Goal: Transaction & Acquisition: Purchase product/service

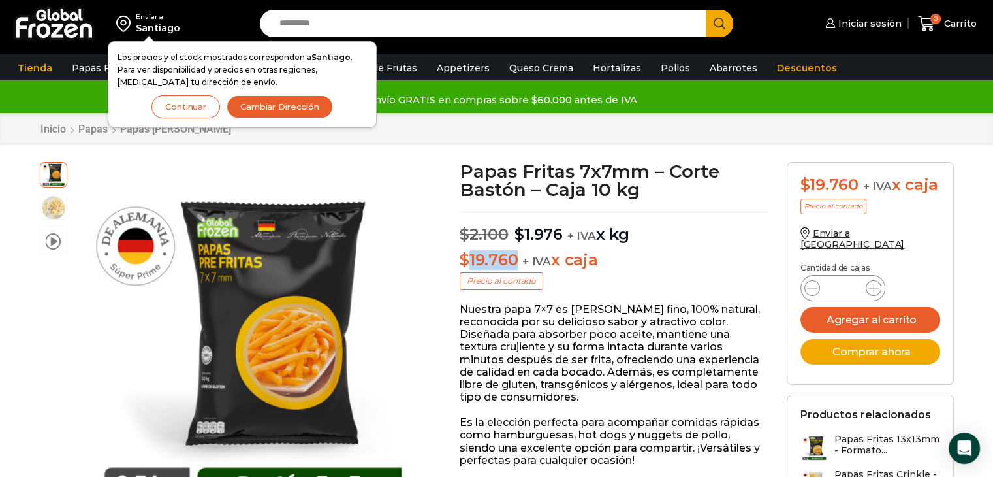
drag, startPoint x: 518, startPoint y: 257, endPoint x: 470, endPoint y: 267, distance: 49.4
click at [470, 267] on p "$ 19.760 + IVA x caja" at bounding box center [614, 260] width 308 height 19
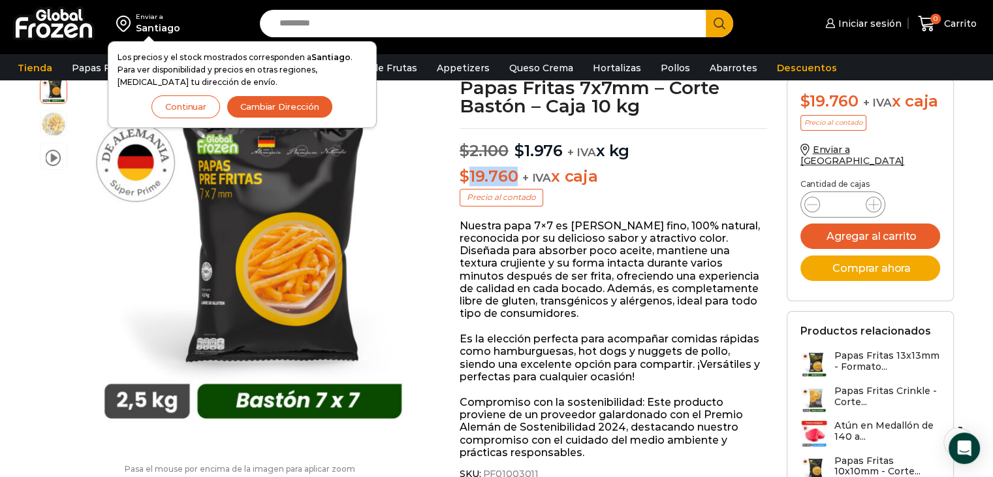
scroll to position [65, 0]
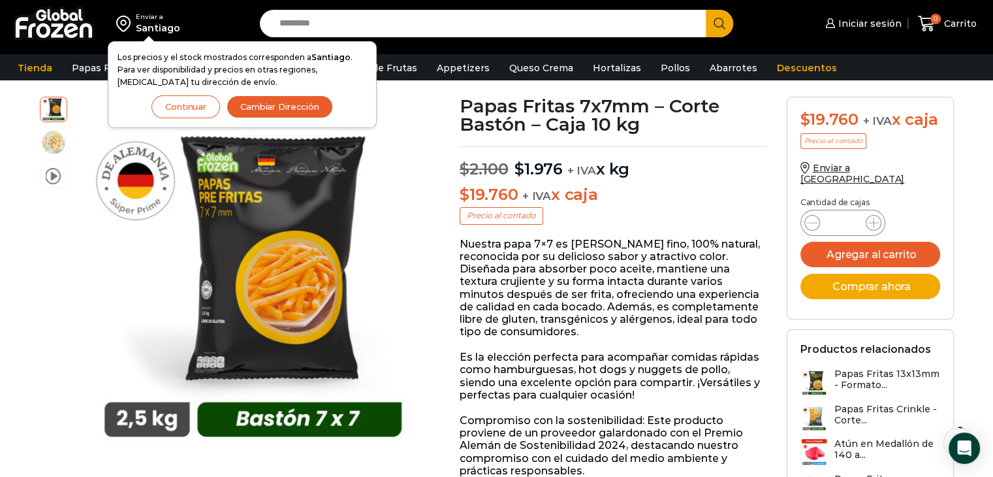
click at [603, 327] on p "Nuestra papa 7×7 es de corte fino, 100% natural, reconocida por su delicioso sa…" at bounding box center [614, 288] width 308 height 101
click at [175, 110] on button "Continuar" at bounding box center [185, 106] width 69 height 23
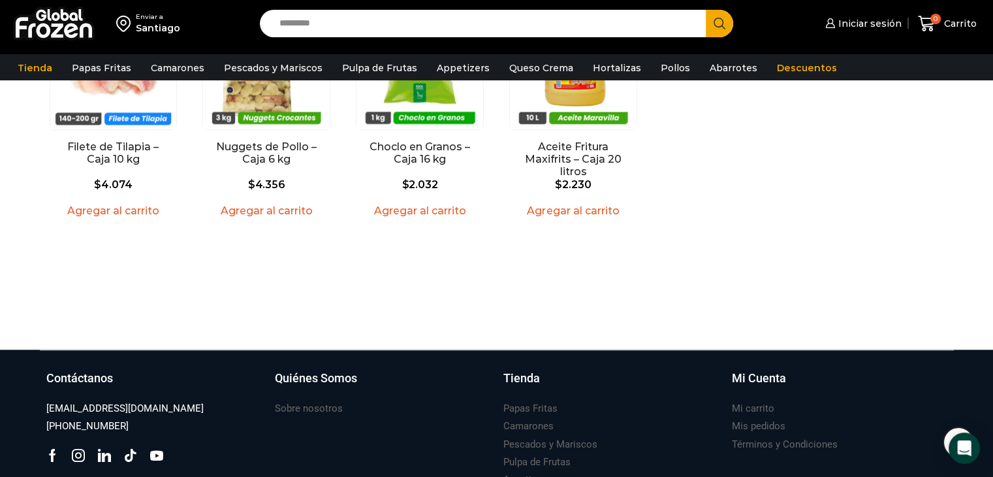
scroll to position [1657, 0]
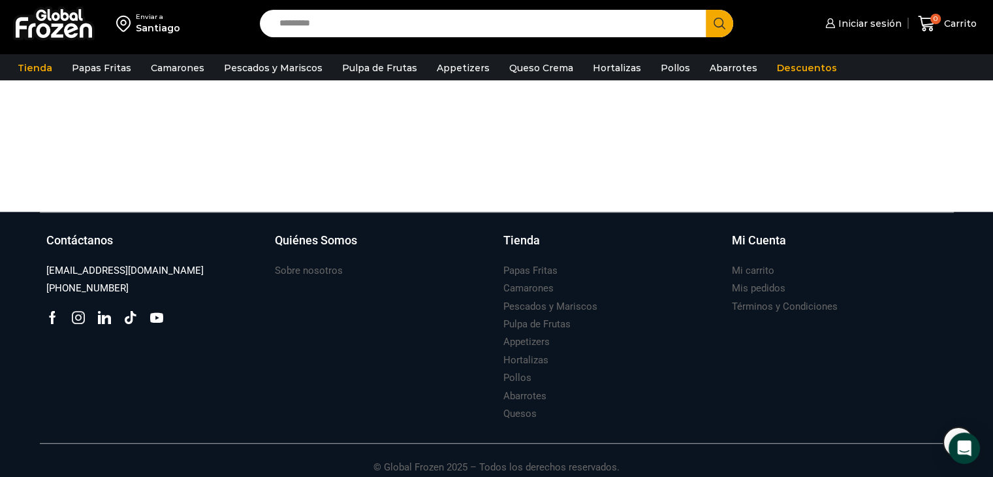
click at [72, 311] on icon at bounding box center [78, 317] width 13 height 13
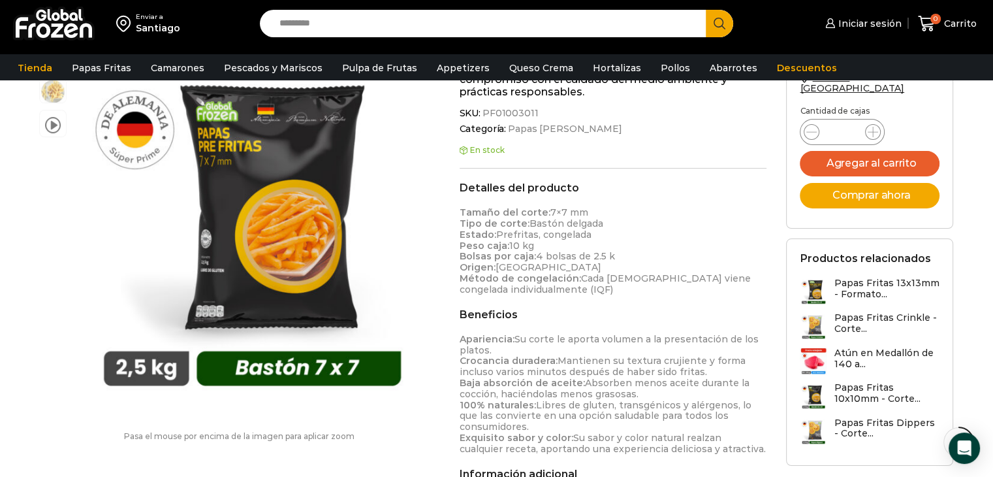
scroll to position [416, 0]
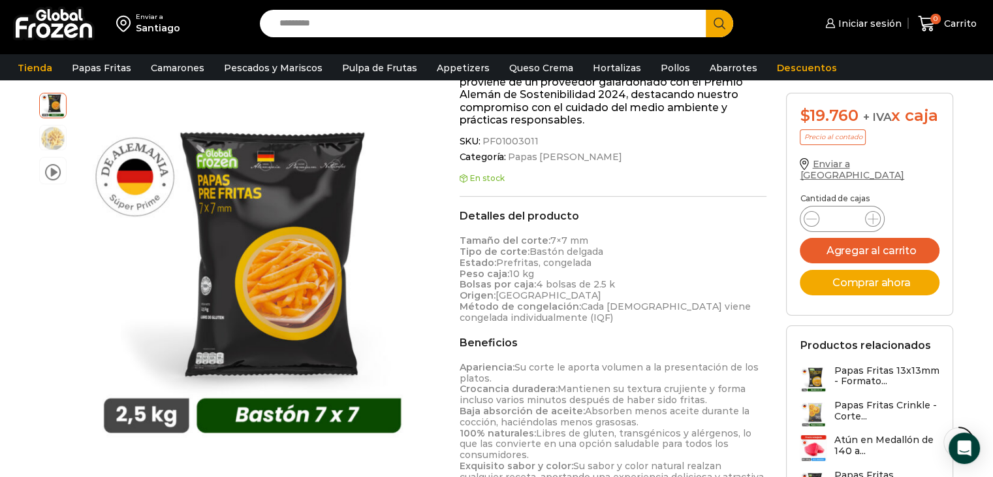
click at [819, 160] on span "Enviar a Chile" at bounding box center [852, 169] width 104 height 23
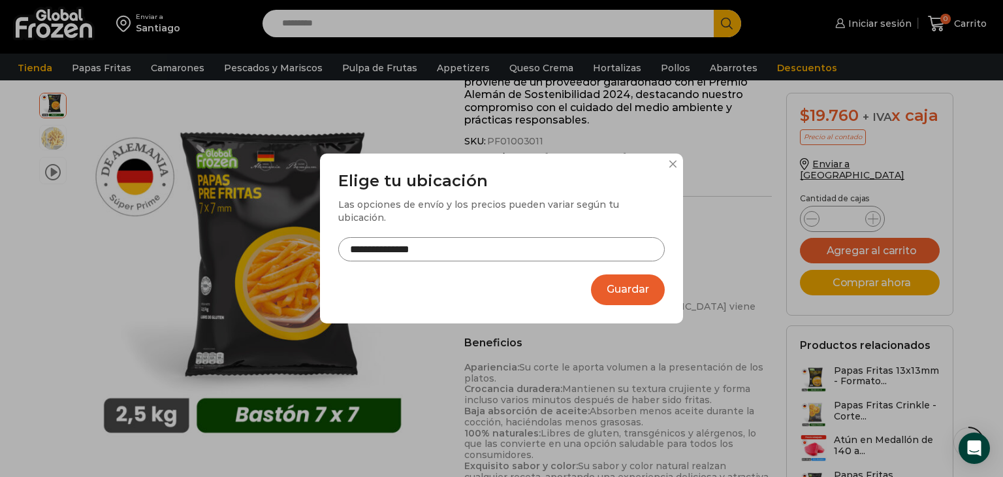
click at [629, 293] on button "Guardar" at bounding box center [628, 289] width 74 height 31
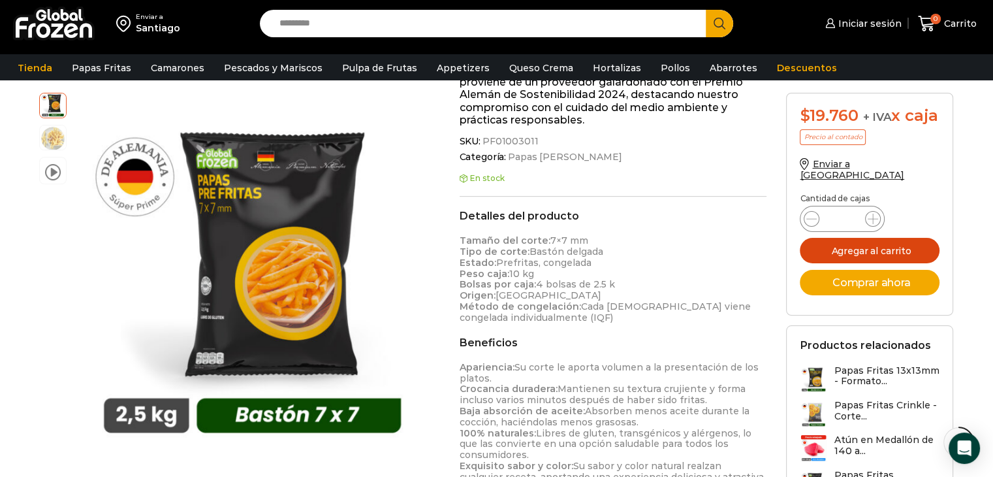
click at [866, 246] on button "Agregar al carrito" at bounding box center [870, 250] width 140 height 25
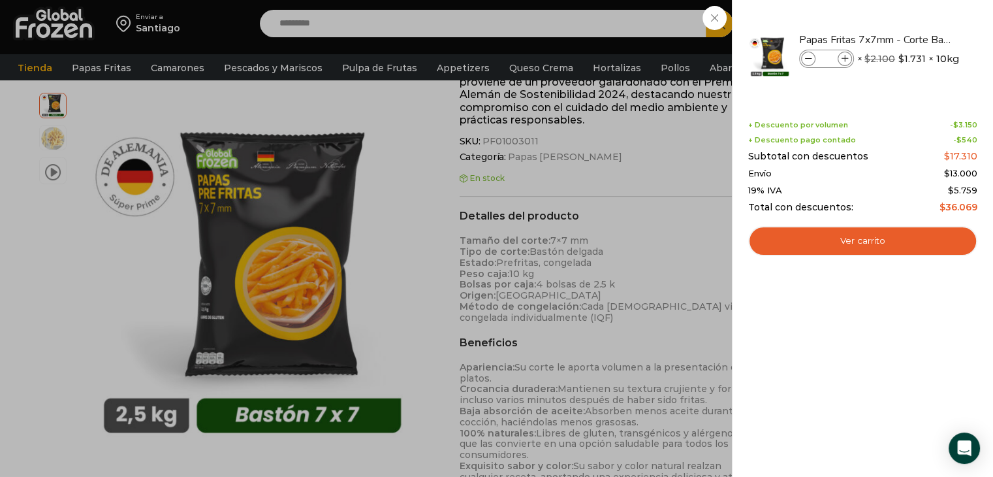
click at [915, 15] on div "1 Carrito 1 1 Shopping Cart *" at bounding box center [947, 23] width 65 height 31
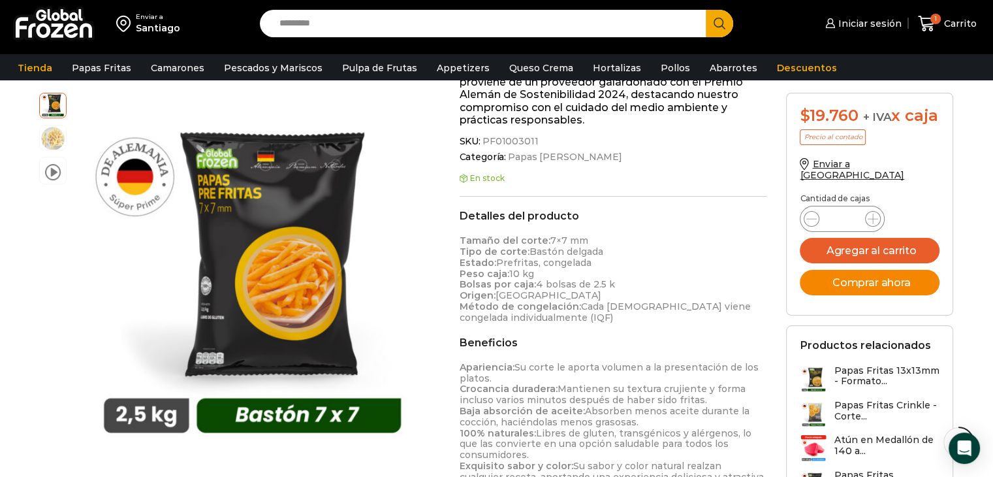
click at [904, 277] on button "Comprar ahora" at bounding box center [870, 282] width 140 height 25
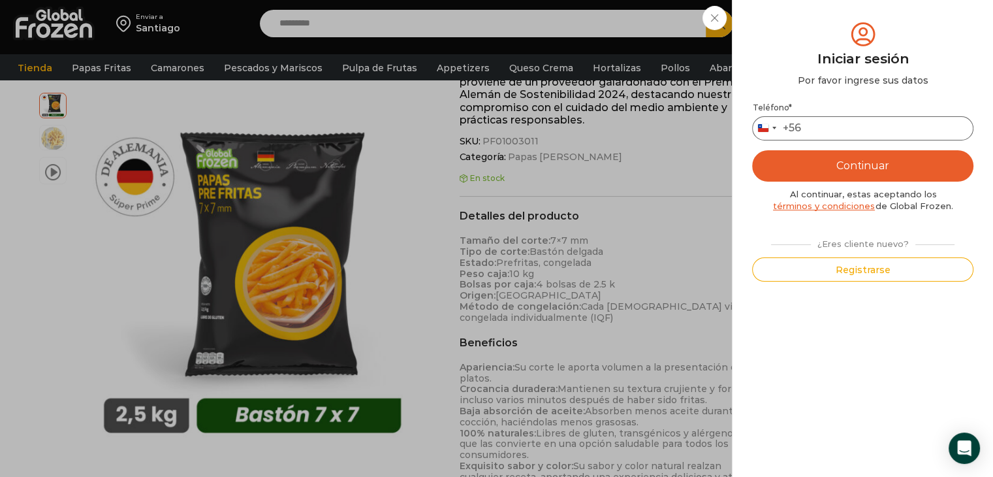
click at [828, 123] on input "Teléfono *" at bounding box center [862, 128] width 221 height 24
type input "*********"
click at [848, 157] on button "Continuar" at bounding box center [862, 165] width 221 height 31
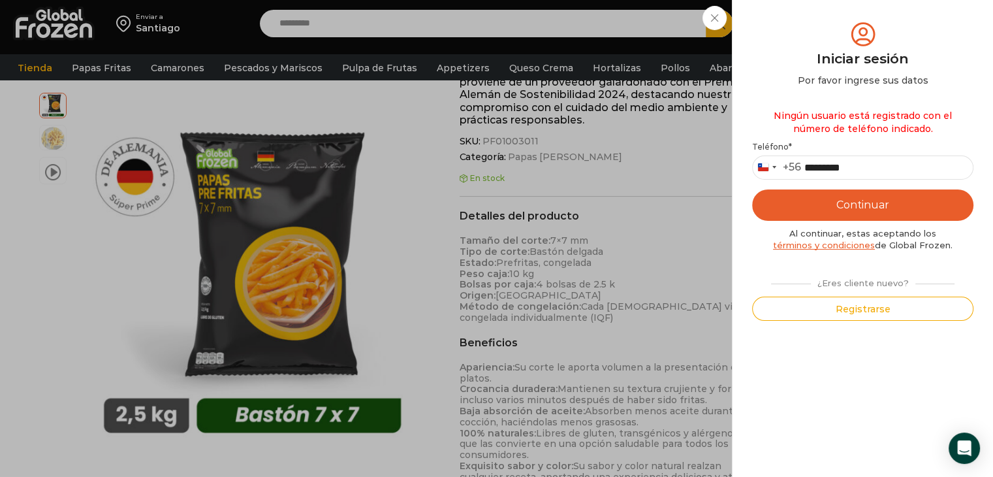
click at [822, 37] on div "Iniciar sesión Mi cuenta Login Register Iniciar sesión Por favor ingrese sus da…" at bounding box center [862, 23] width 80 height 26
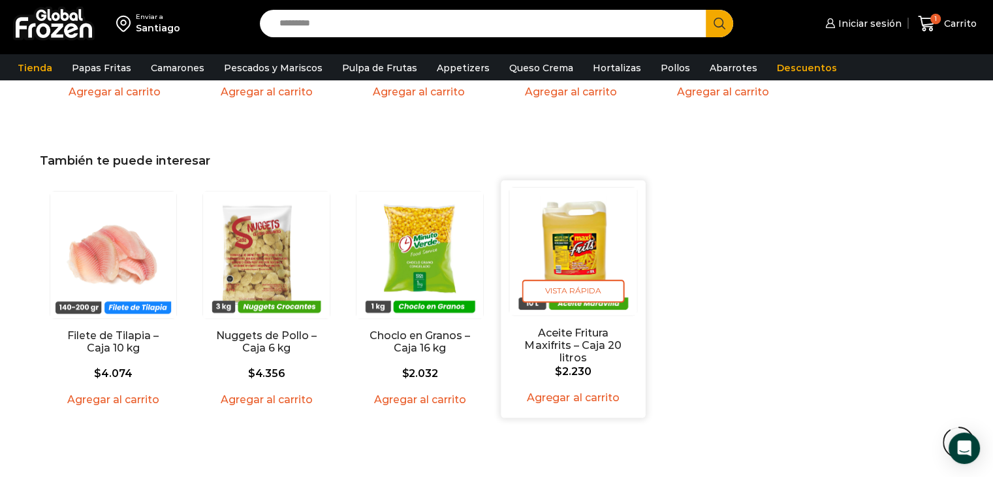
scroll to position [1657, 0]
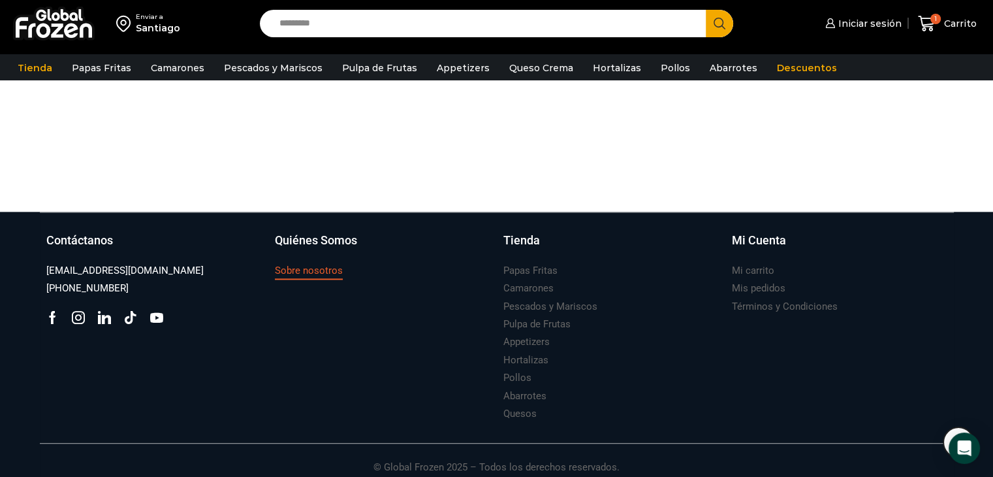
click at [323, 264] on h3 "Sobre nosotros" at bounding box center [309, 271] width 68 height 14
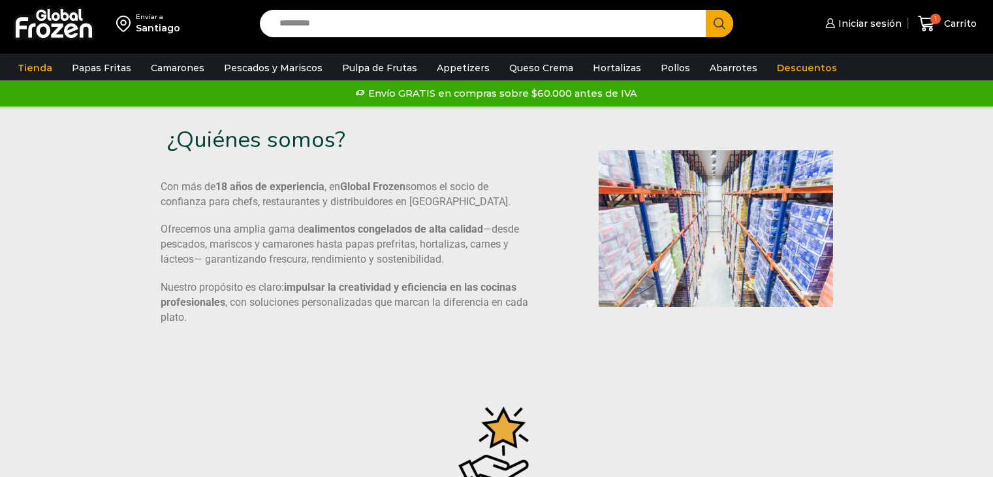
scroll to position [202, 0]
